Goal: Information Seeking & Learning: Learn about a topic

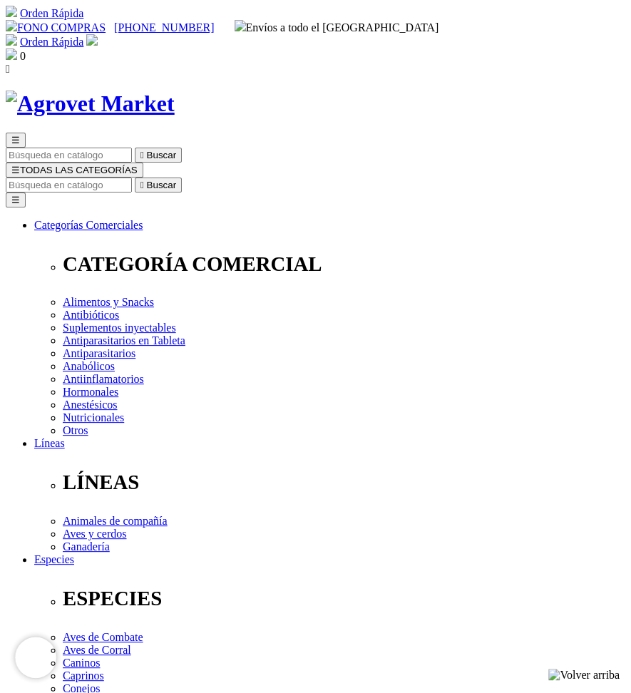
click at [185, 242] on div at bounding box center [121, 121] width 242 height 242
click at [140, 242] on div at bounding box center [121, 121] width 242 height 242
click at [185, 242] on div at bounding box center [121, 121] width 242 height 242
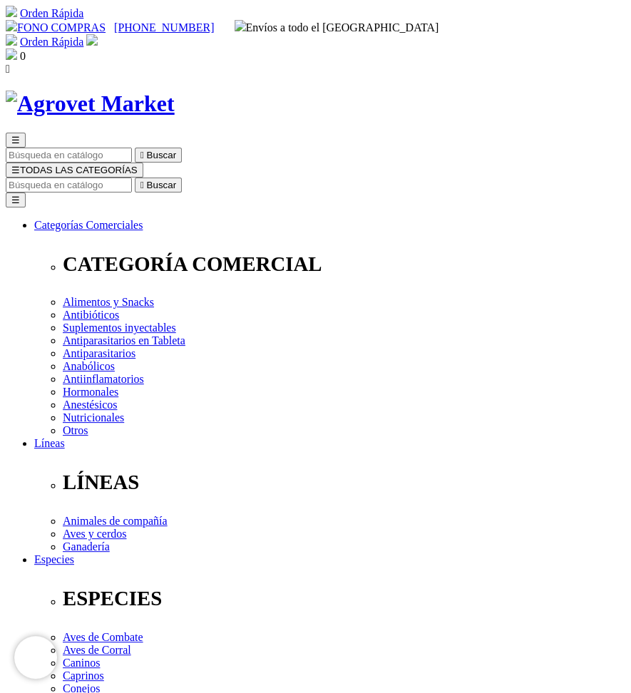
drag, startPoint x: 328, startPoint y: 247, endPoint x: 493, endPoint y: 255, distance: 164.9
copy h1 "Curabicheras Kerkus"
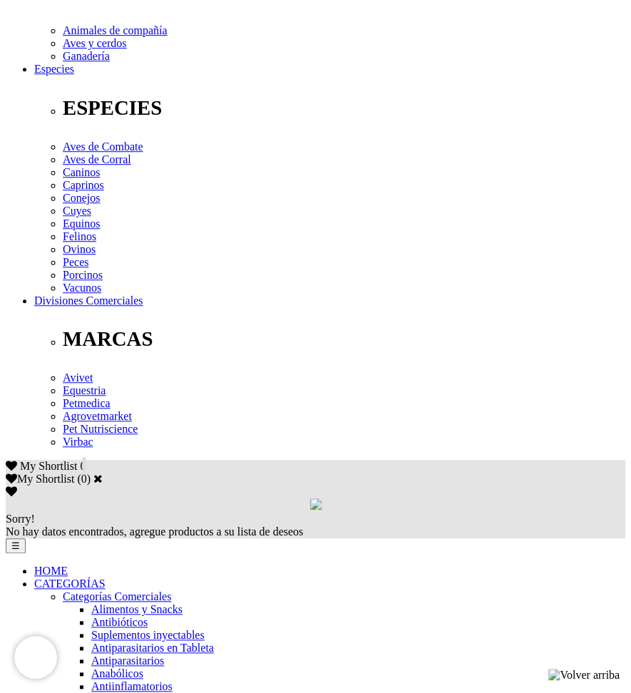
scroll to position [499, 0]
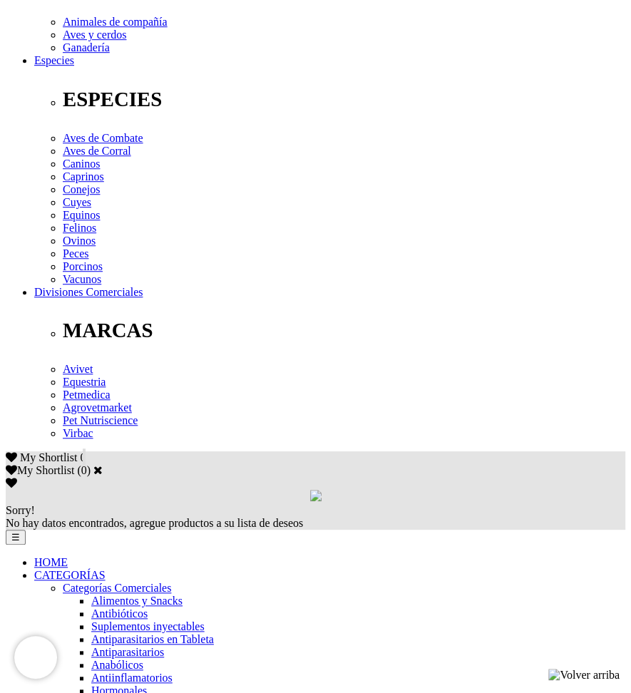
drag, startPoint x: 87, startPoint y: 406, endPoint x: 495, endPoint y: 414, distance: 407.9
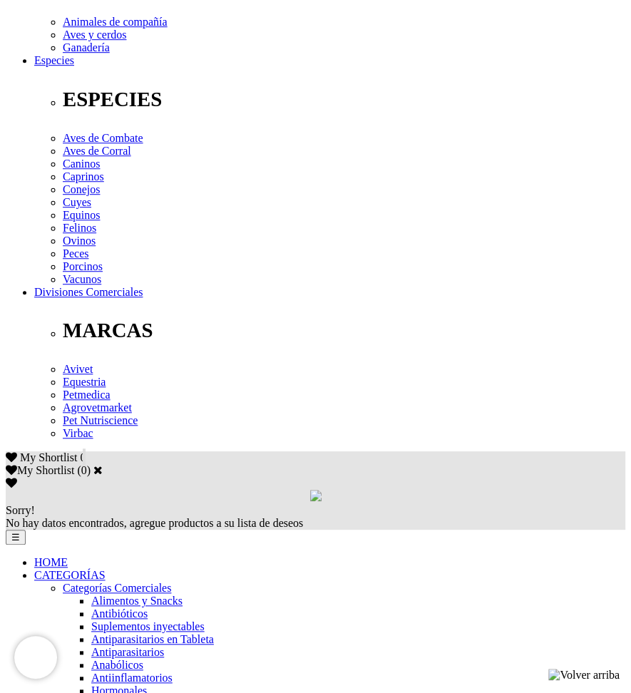
copy p "Cipermetrina 0,34 %, Aceite [PERSON_NAME][MEDICAL_DATA], vehículo c.s.p. 100%."
drag, startPoint x: 86, startPoint y: 418, endPoint x: 205, endPoint y: 460, distance: 126.7
copy p "[DEMOGRAPHIC_DATA] en aerosol a 15 cm. de la herida, cubriendo totalmente la mi…"
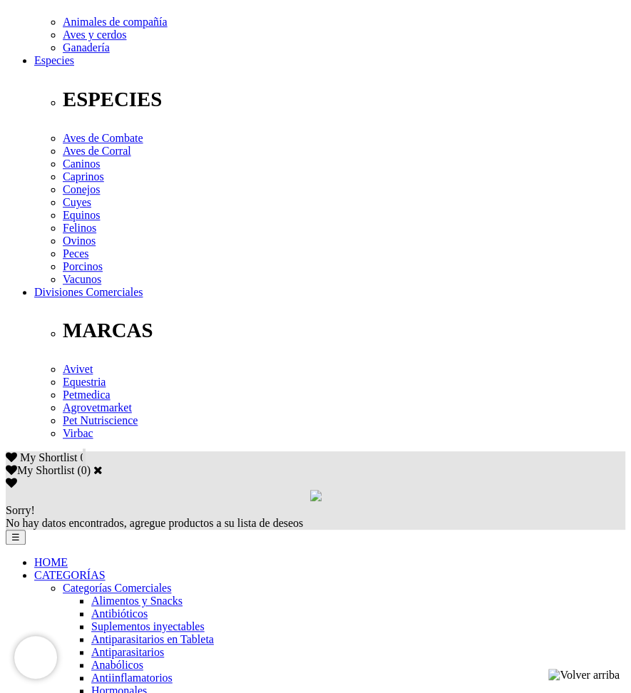
drag, startPoint x: 87, startPoint y: 418, endPoint x: 242, endPoint y: 423, distance: 154.8
copy p "Aplicar a 15 cm de la herida."
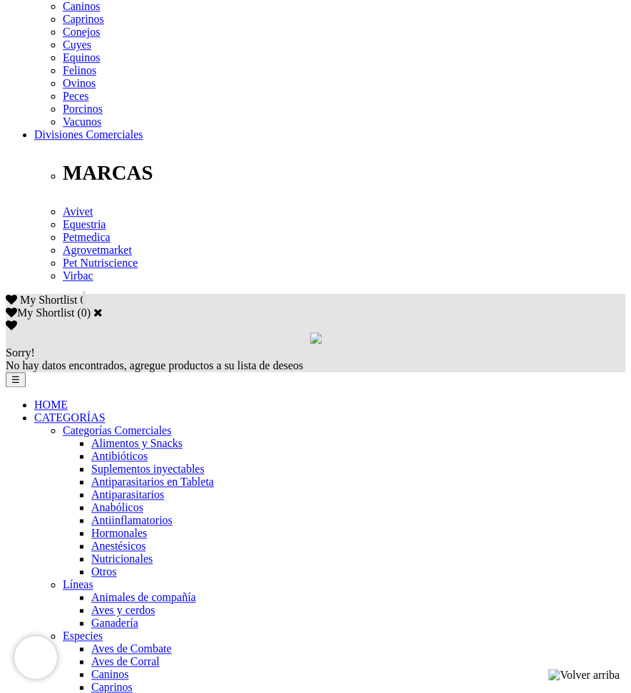
scroll to position [784, 0]
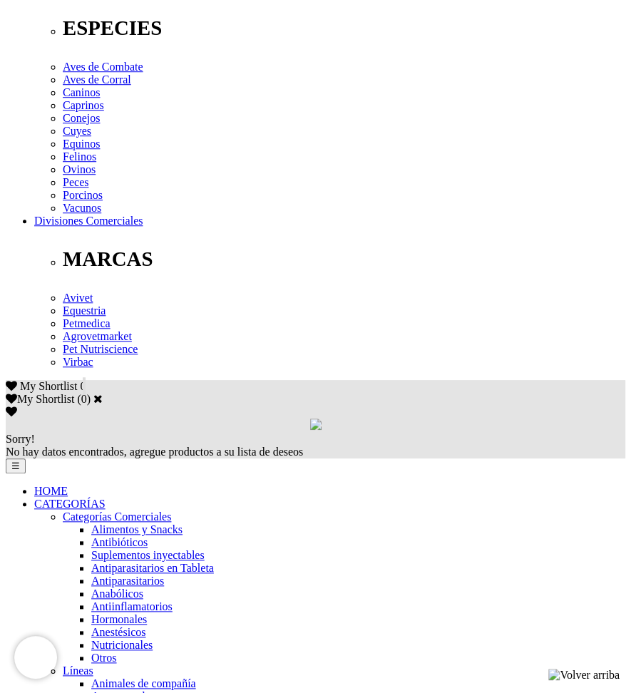
scroll to position [570, 0]
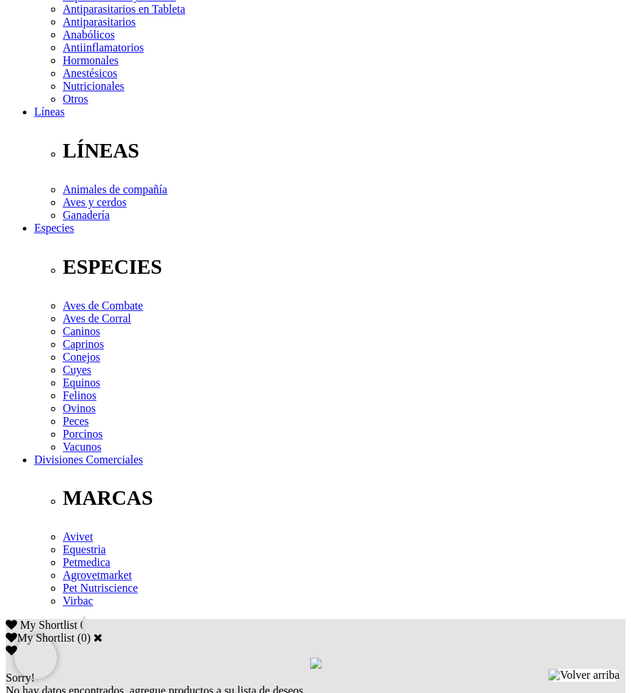
scroll to position [71, 0]
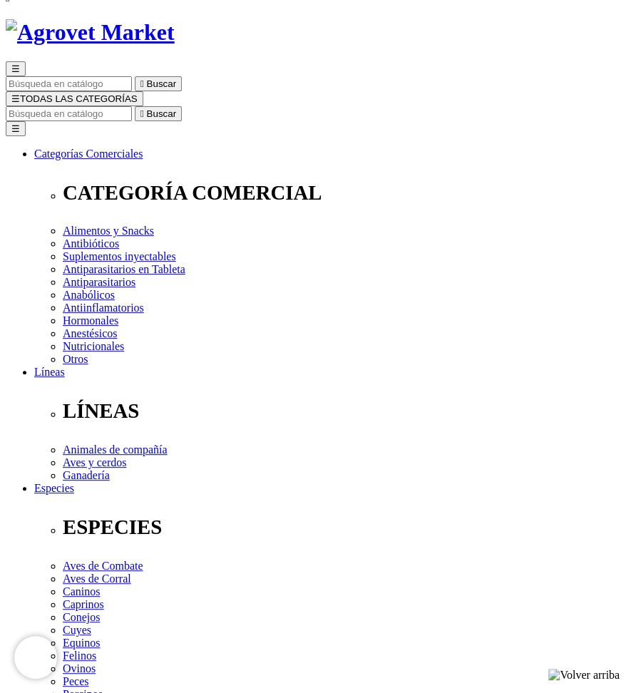
drag, startPoint x: 328, startPoint y: 215, endPoint x: 405, endPoint y: 219, distance: 77.1
copy p "Polvo Aerosol"
drag, startPoint x: 328, startPoint y: 349, endPoint x: 384, endPoint y: 362, distance: 57.8
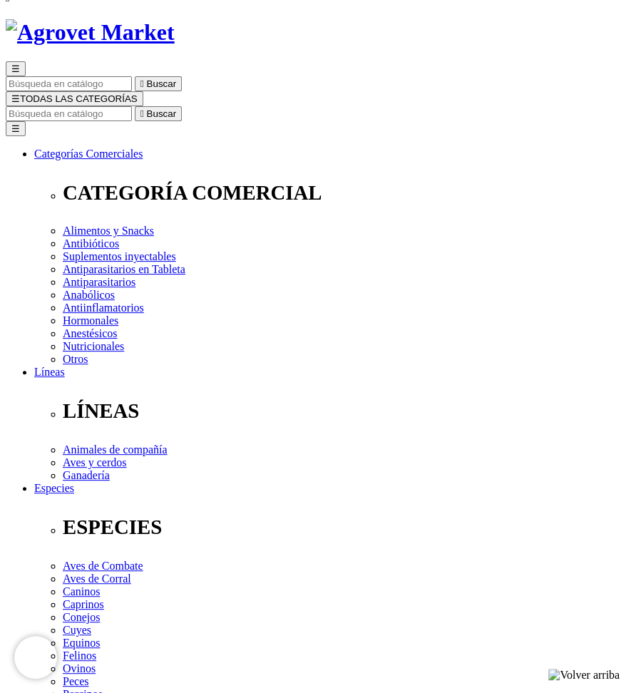
copy p "Antimiásico, cicatrizante, fungicida, repelente"
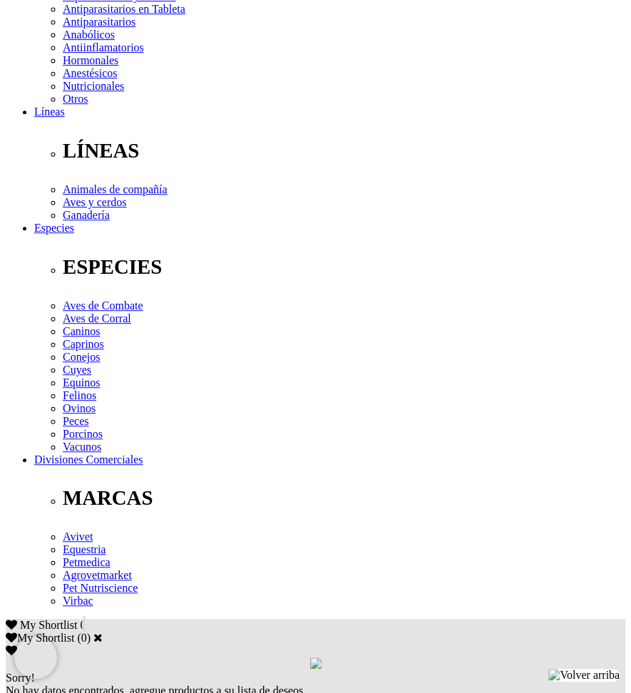
scroll to position [356, 0]
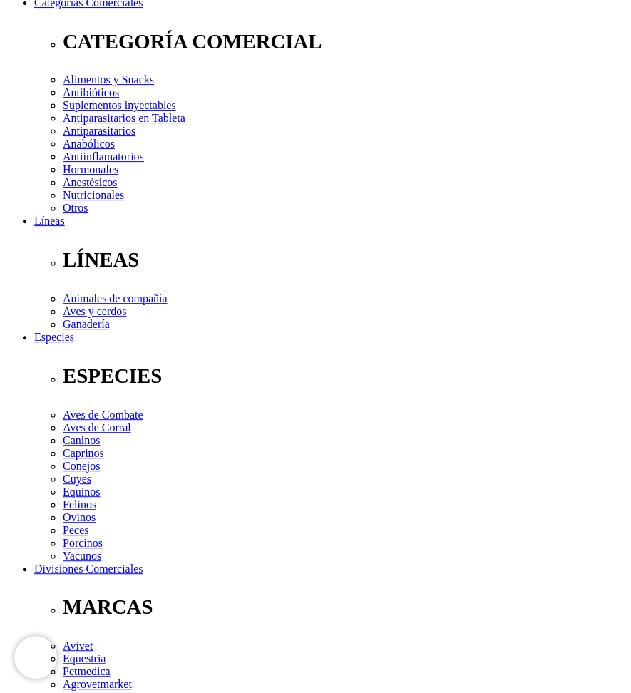
scroll to position [0, 0]
